Goal: Find specific page/section: Find specific page/section

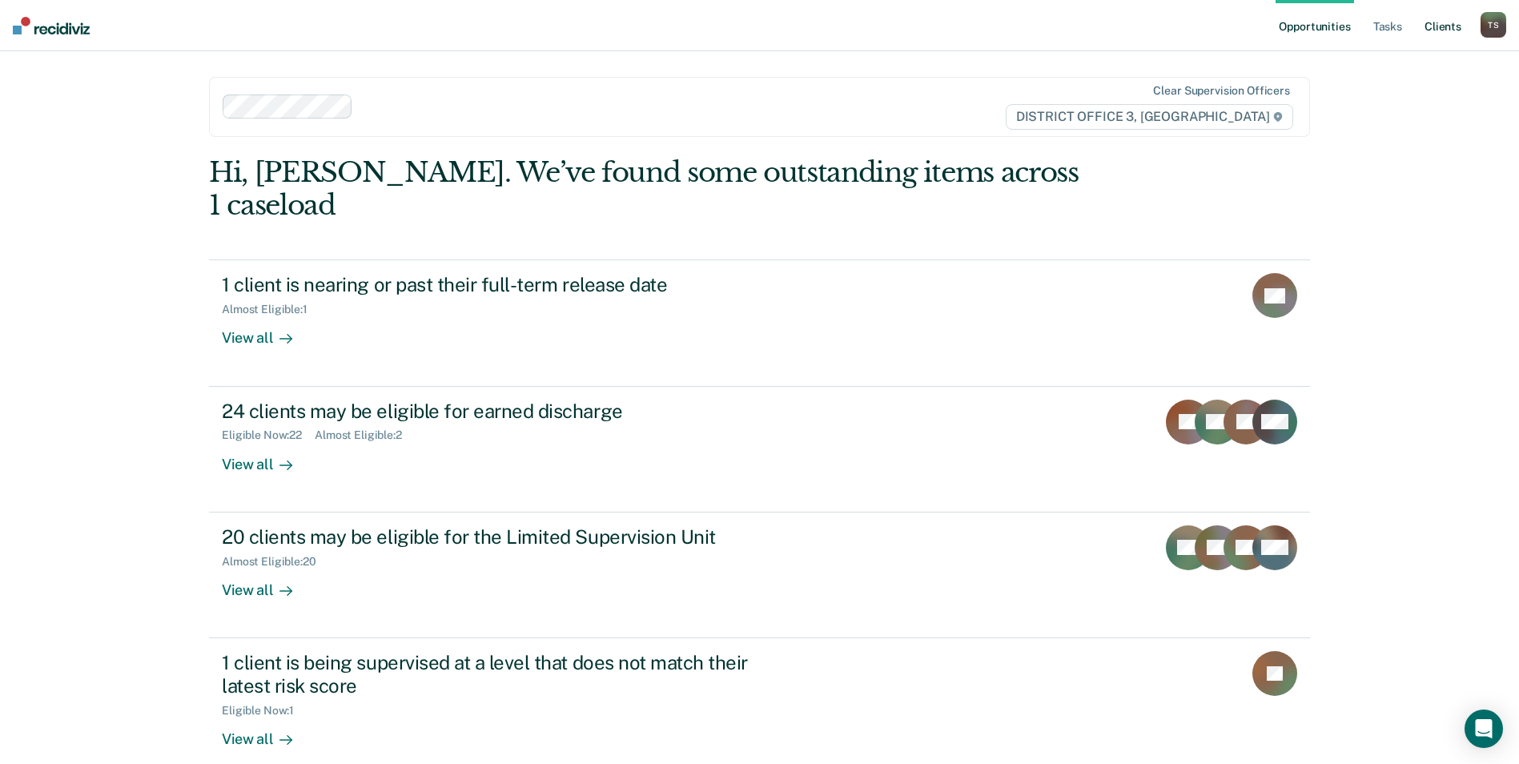
click at [1443, 23] on link "Client s" at bounding box center [1442, 25] width 43 height 51
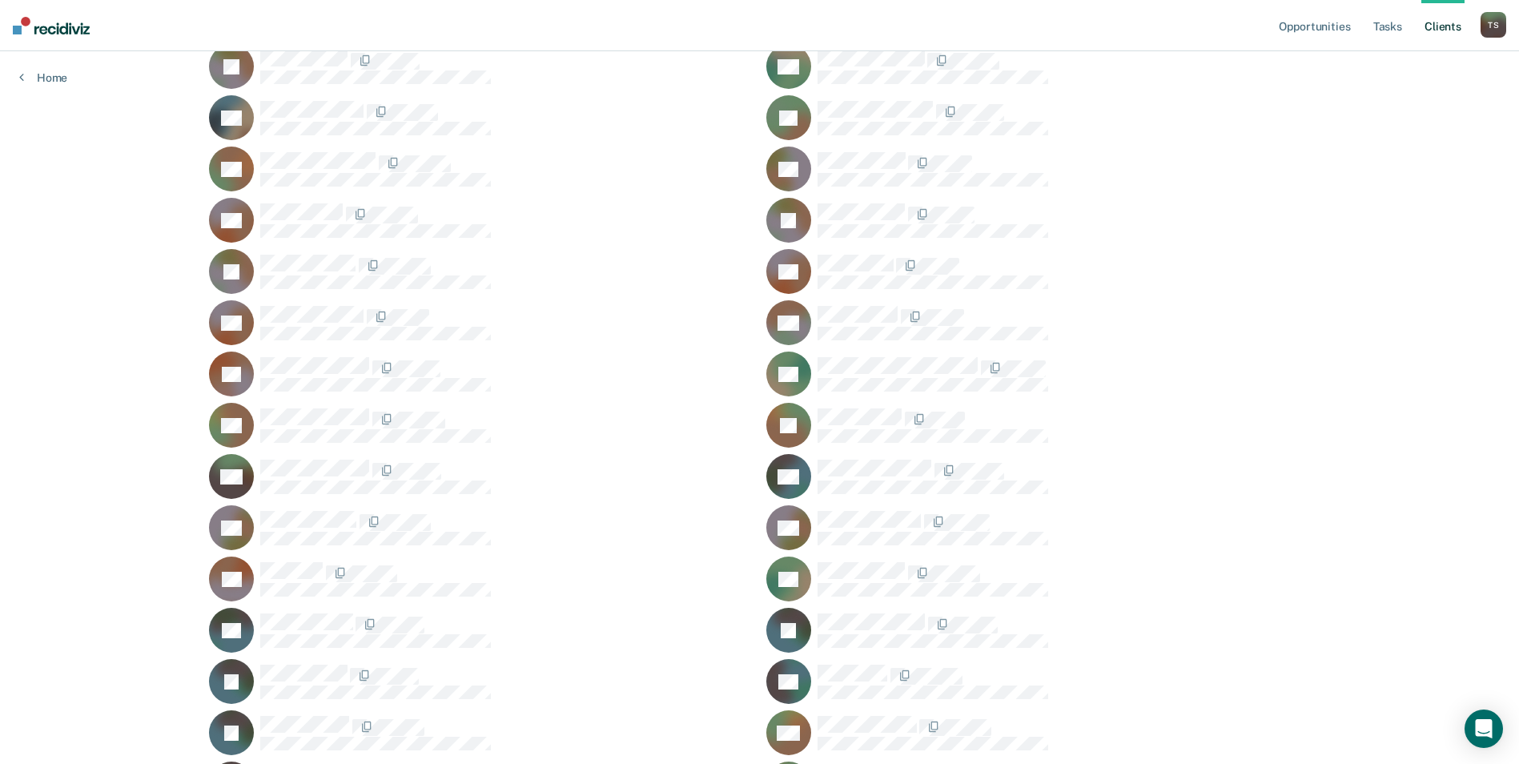
scroll to position [400, 0]
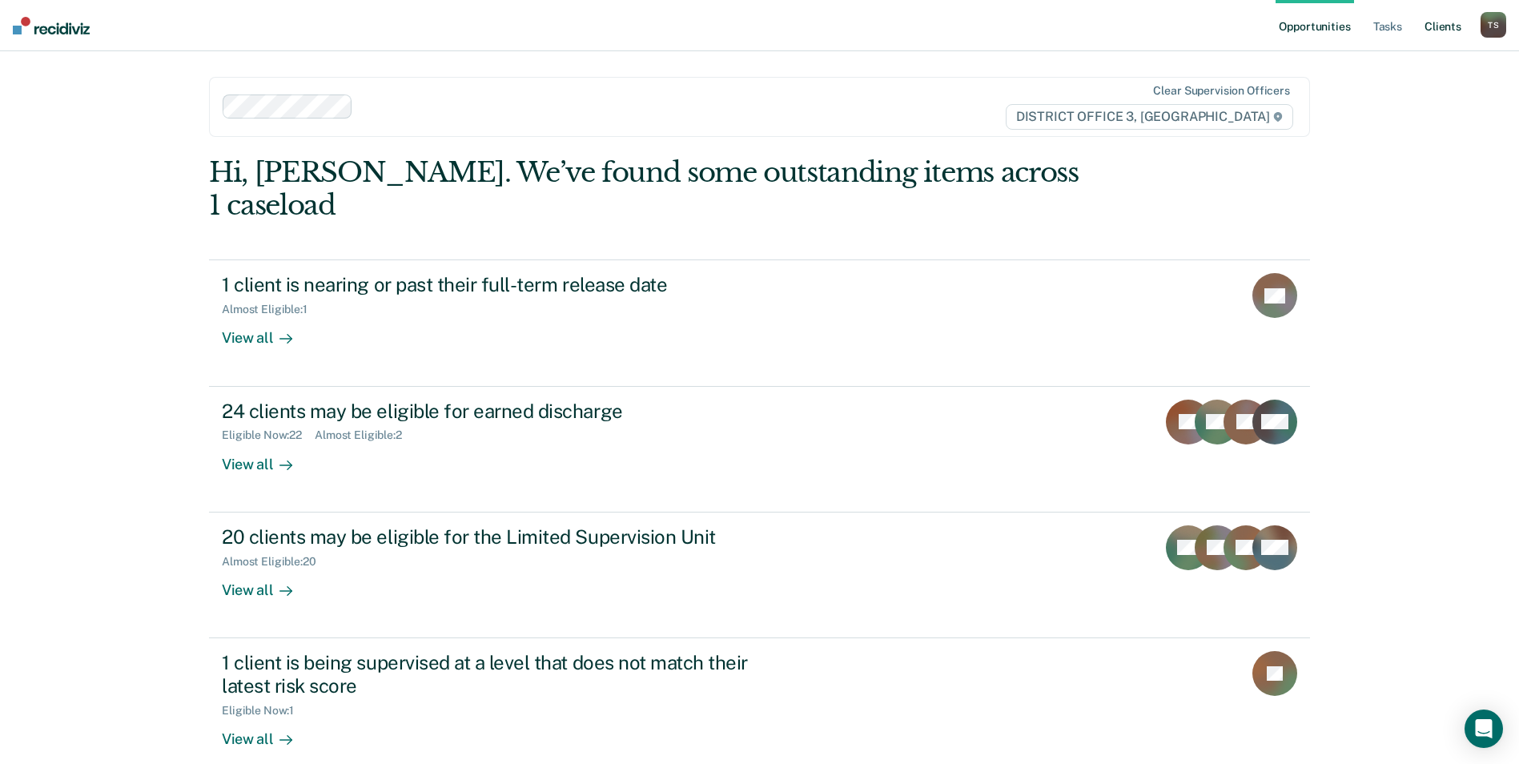
click at [1444, 26] on link "Client s" at bounding box center [1442, 25] width 43 height 51
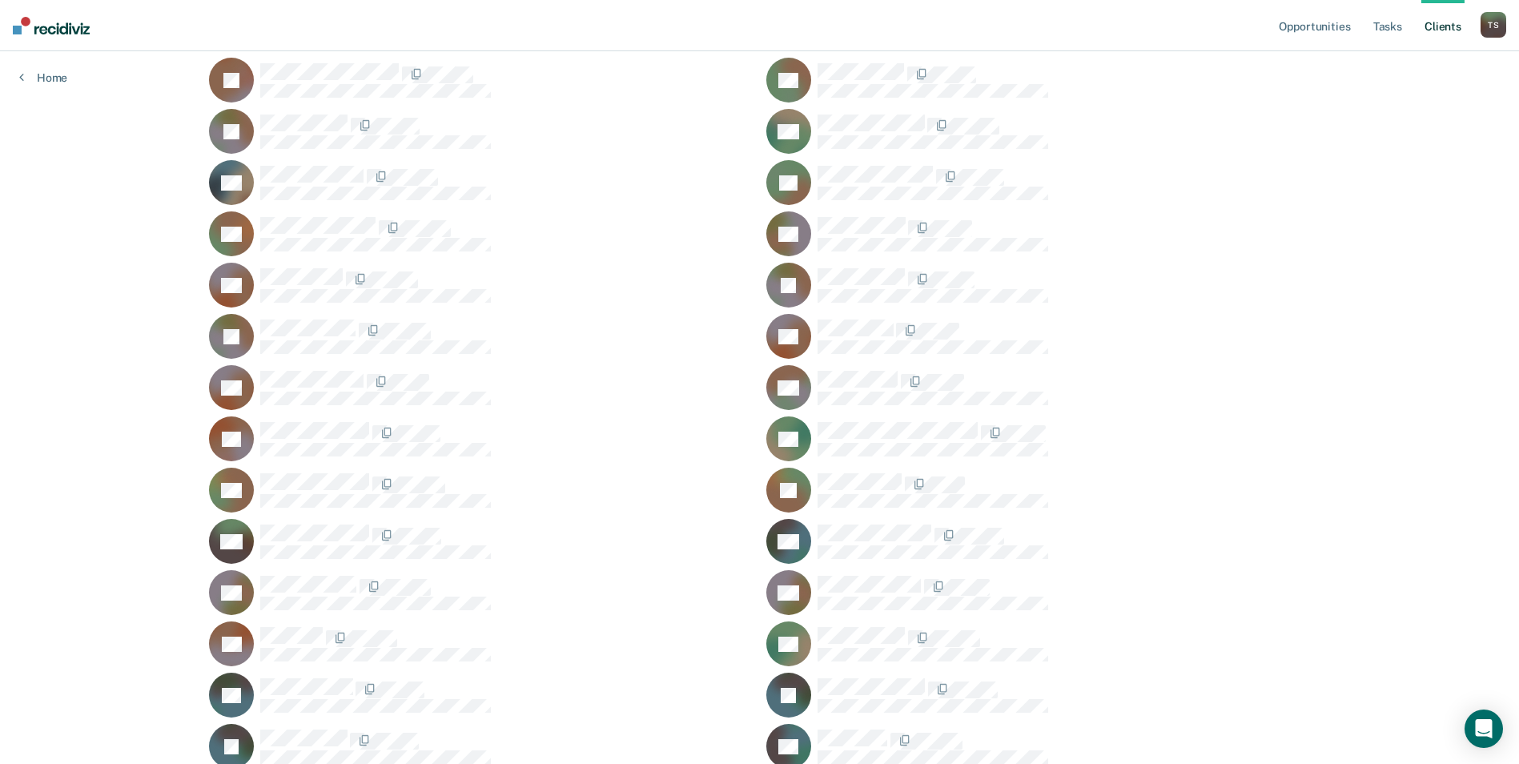
scroll to position [460, 0]
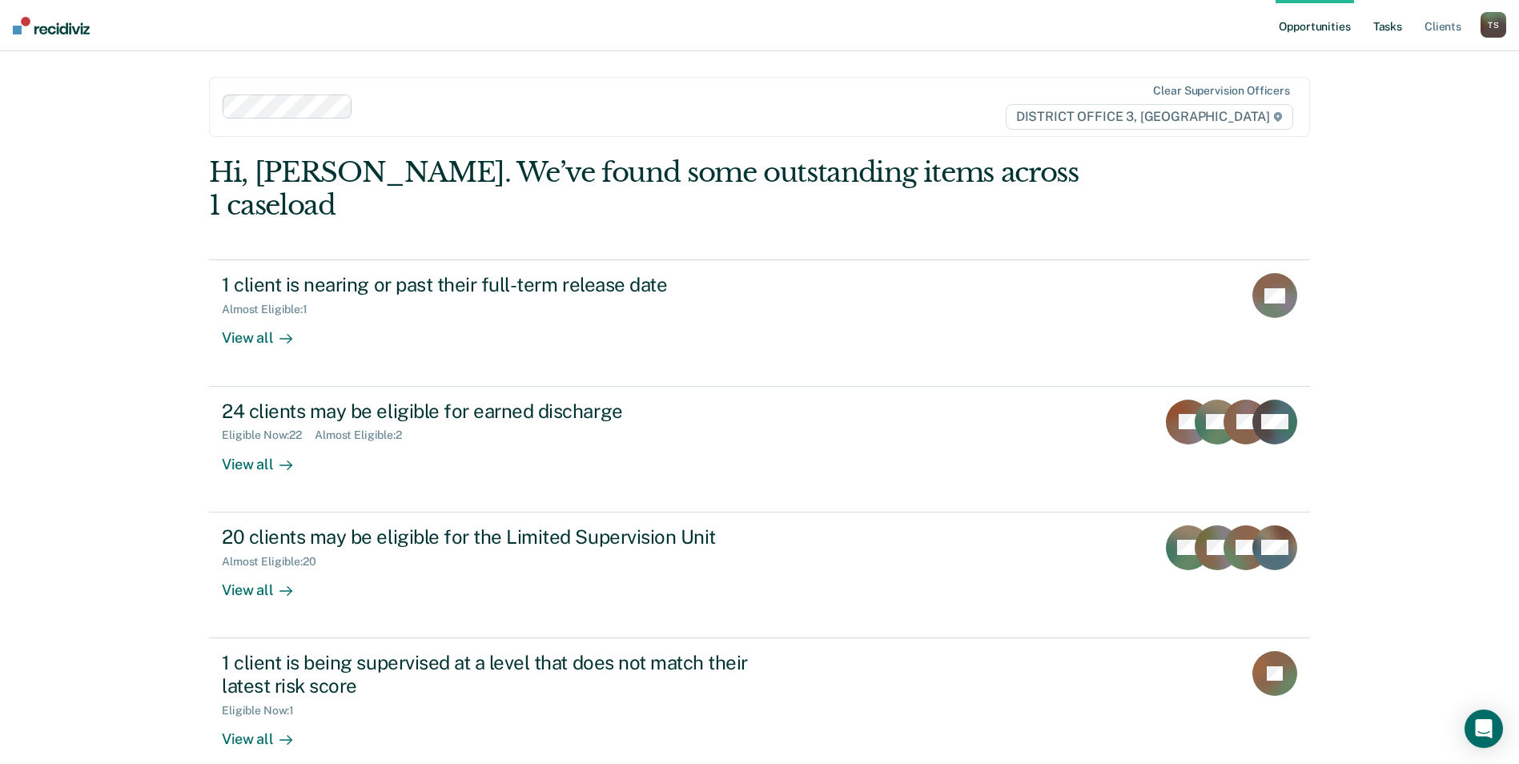
click at [1391, 22] on link "Tasks" at bounding box center [1387, 25] width 35 height 51
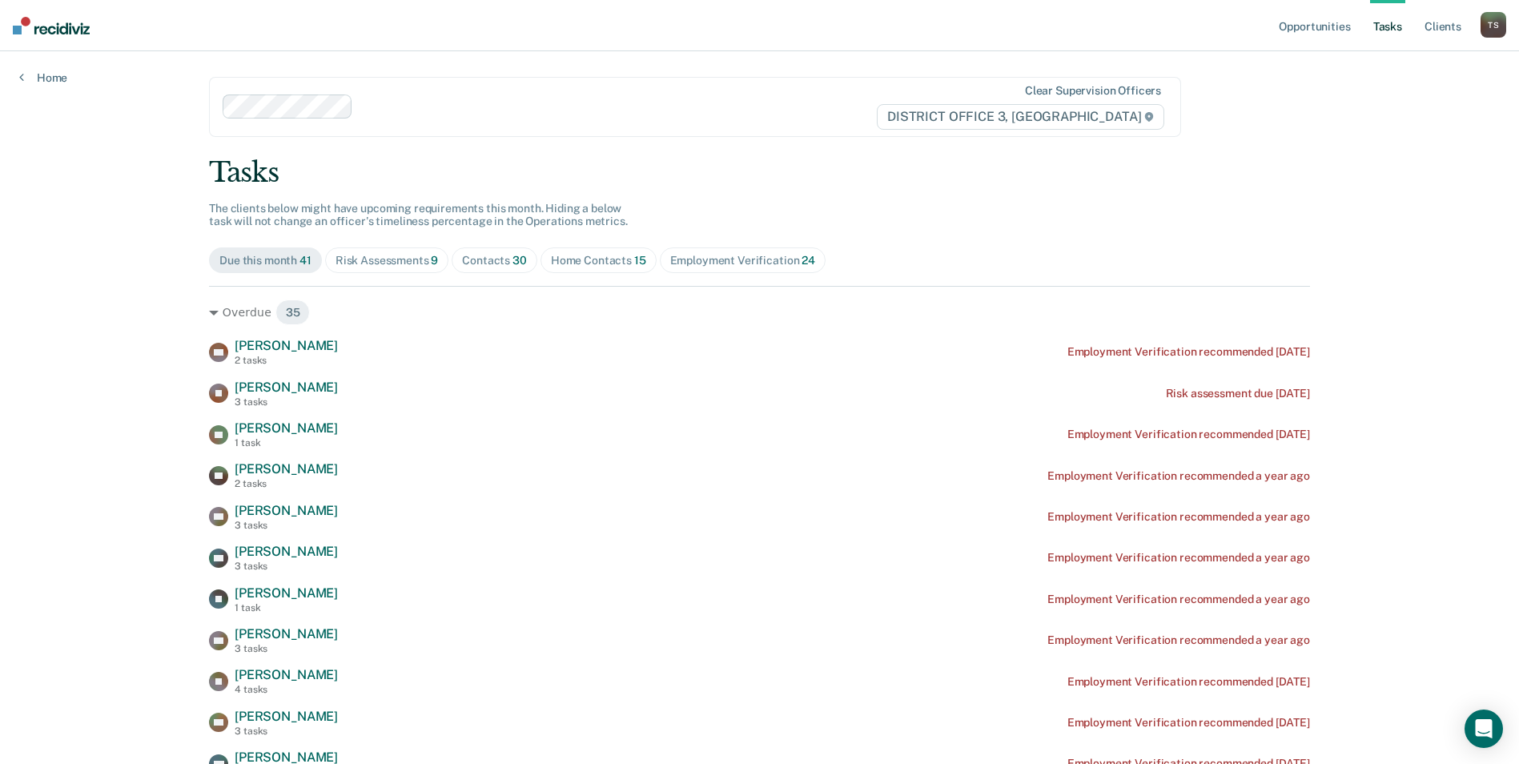
click at [501, 260] on div "Contacts 30" at bounding box center [494, 261] width 65 height 14
